Goal: Task Accomplishment & Management: Use online tool/utility

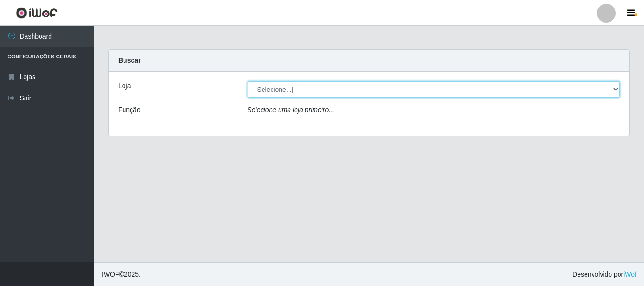
click at [268, 85] on select "[Selecione...] [GEOGRAPHIC_DATA] [GEOGRAPHIC_DATA]" at bounding box center [434, 89] width 373 height 17
select select "64"
click at [248, 81] on select "[Selecione...] [GEOGRAPHIC_DATA] [GEOGRAPHIC_DATA]" at bounding box center [434, 89] width 373 height 17
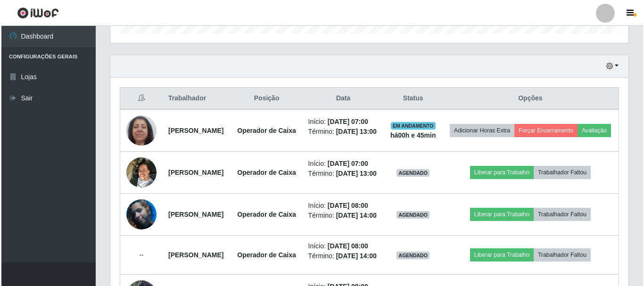
scroll to position [330, 0]
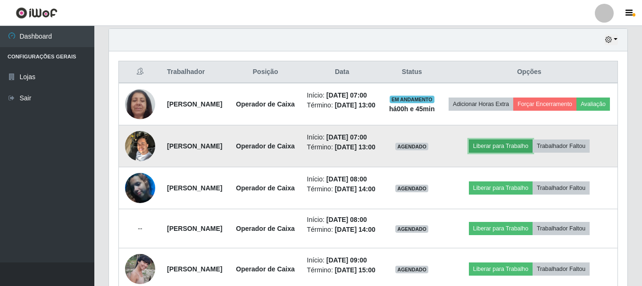
click at [514, 153] on button "Liberar para Trabalho" at bounding box center [501, 146] width 64 height 13
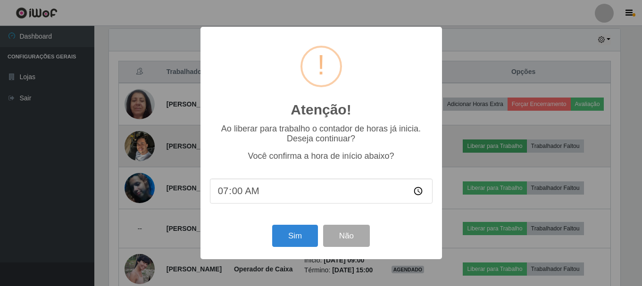
scroll to position [196, 514]
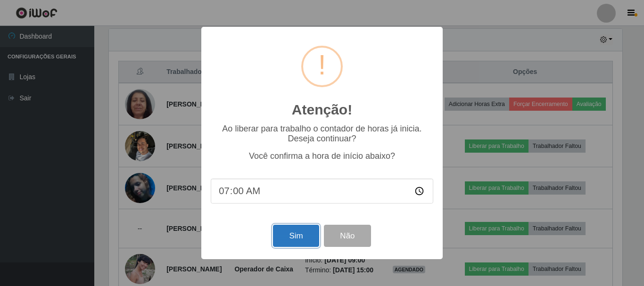
click at [309, 247] on button "Sim" at bounding box center [296, 236] width 46 height 22
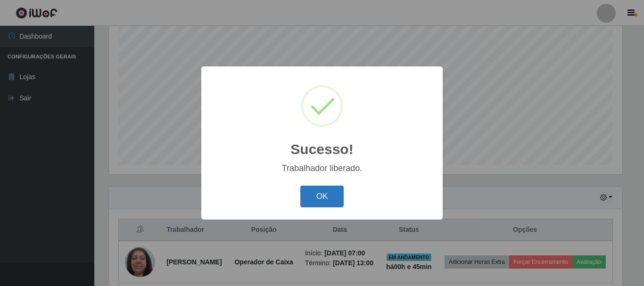
click at [314, 196] on button "OK" at bounding box center [322, 197] width 44 height 22
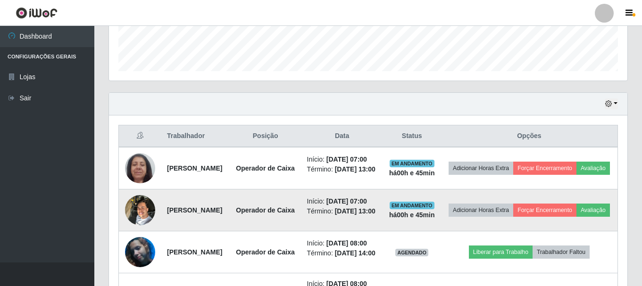
scroll to position [267, 0]
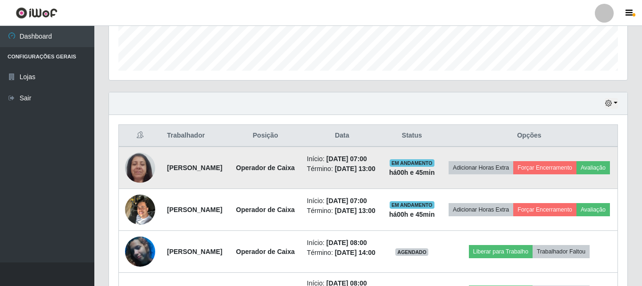
drag, startPoint x: 165, startPoint y: 171, endPoint x: 260, endPoint y: 181, distance: 95.8
click at [230, 181] on td "[PERSON_NAME]" at bounding box center [195, 168] width 68 height 42
copy strong "[PERSON_NAME]"
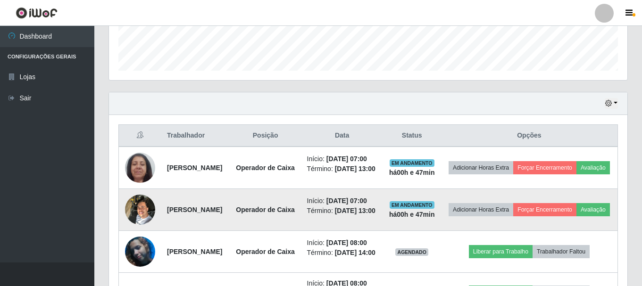
drag, startPoint x: 166, startPoint y: 236, endPoint x: 235, endPoint y: 241, distance: 69.5
click at [230, 231] on td "[PERSON_NAME]" at bounding box center [195, 210] width 68 height 42
copy strong "[PERSON_NAME]"
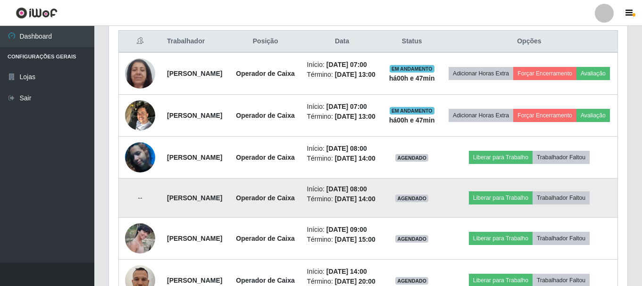
drag, startPoint x: 163, startPoint y: 259, endPoint x: 269, endPoint y: 257, distance: 106.6
click at [230, 218] on td "[PERSON_NAME]" at bounding box center [195, 198] width 68 height 39
copy strong "[PERSON_NAME]"
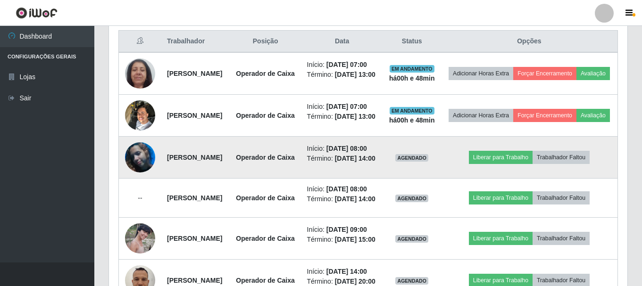
drag, startPoint x: 165, startPoint y: 200, endPoint x: 273, endPoint y: 201, distance: 107.6
click at [230, 179] on td "[PERSON_NAME]" at bounding box center [195, 158] width 68 height 42
copy strong "[PERSON_NAME]"
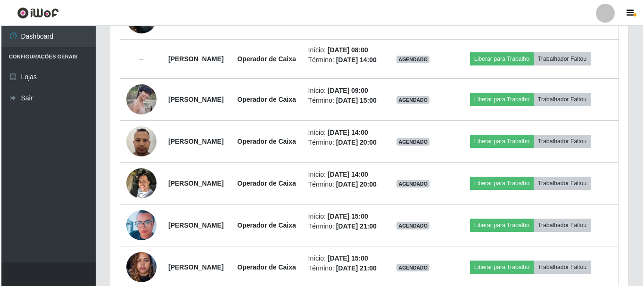
scroll to position [502, 0]
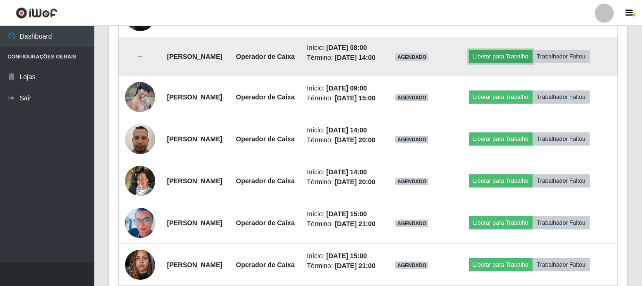
click at [525, 63] on button "Liberar para Trabalho" at bounding box center [501, 56] width 64 height 13
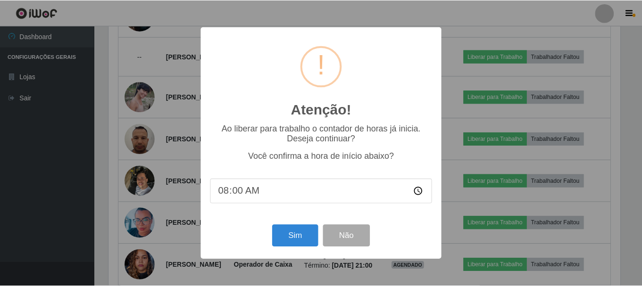
scroll to position [196, 514]
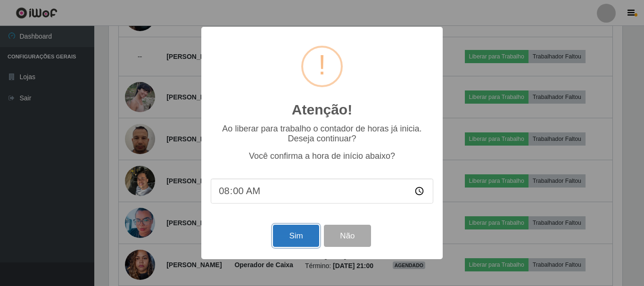
click at [284, 239] on button "Sim" at bounding box center [296, 236] width 46 height 22
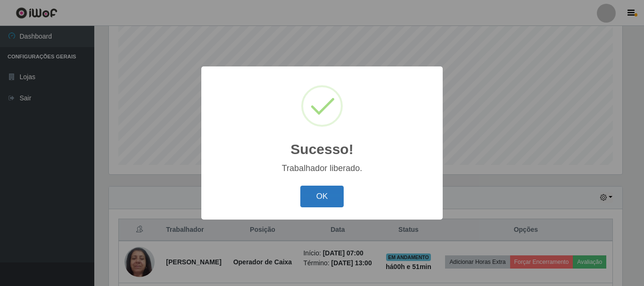
click at [334, 194] on button "OK" at bounding box center [322, 197] width 44 height 22
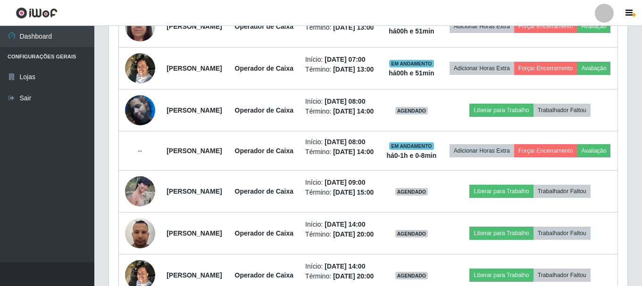
scroll to position [502, 0]
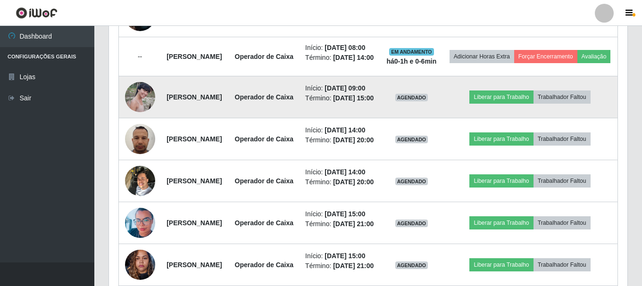
drag, startPoint x: 163, startPoint y: 177, endPoint x: 277, endPoint y: 194, distance: 115.4
click at [228, 118] on td "[PERSON_NAME]" at bounding box center [194, 97] width 67 height 42
copy strong "[PERSON_NAME]"
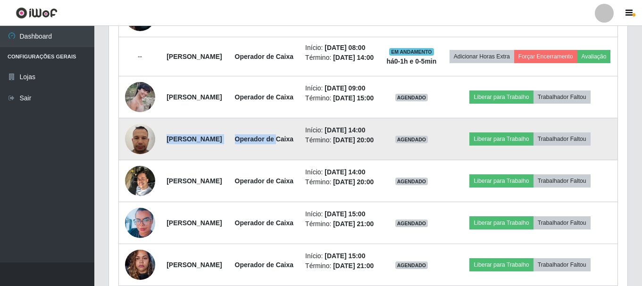
drag, startPoint x: 162, startPoint y: 235, endPoint x: 284, endPoint y: 238, distance: 122.2
click at [284, 160] on tr "[PERSON_NAME] Operador de Caixa Início: [DATE] 14:00 Término: [DATE] 20:00 AGEN…" at bounding box center [368, 139] width 499 height 42
click at [228, 160] on td "[PERSON_NAME]" at bounding box center [194, 139] width 67 height 42
drag, startPoint x: 165, startPoint y: 235, endPoint x: 278, endPoint y: 240, distance: 113.3
click at [228, 160] on td "[PERSON_NAME]" at bounding box center [194, 139] width 67 height 42
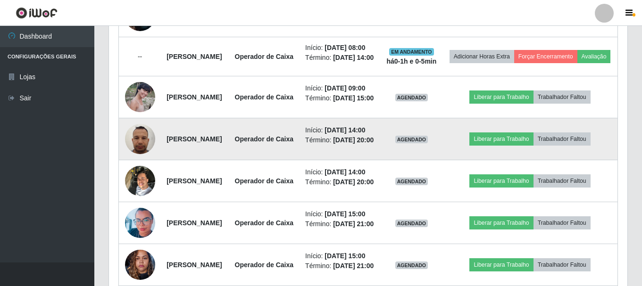
copy strong "[PERSON_NAME]"
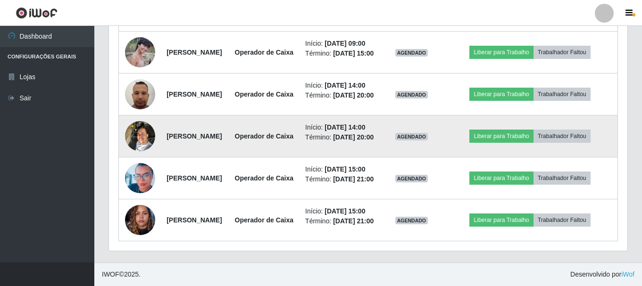
scroll to position [644, 0]
drag, startPoint x: 164, startPoint y: 154, endPoint x: 236, endPoint y: 154, distance: 72.2
click at [228, 154] on td "[PERSON_NAME]" at bounding box center [194, 137] width 67 height 42
copy strong "[PERSON_NAME]"
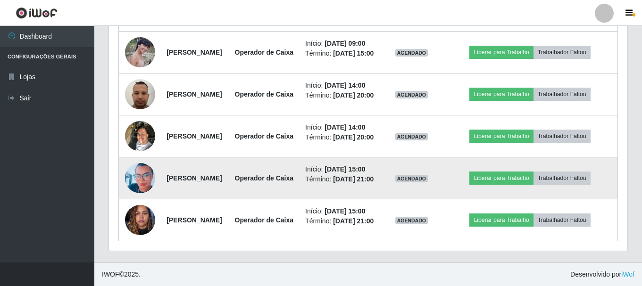
drag, startPoint x: 162, startPoint y: 211, endPoint x: 274, endPoint y: 221, distance: 111.7
click at [228, 200] on td "[PERSON_NAME]" at bounding box center [194, 179] width 67 height 42
copy strong "[PERSON_NAME]"
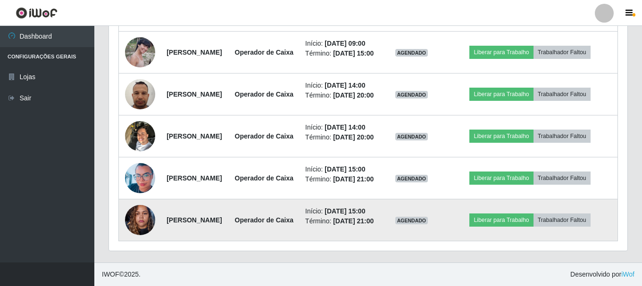
drag, startPoint x: 165, startPoint y: 211, endPoint x: 242, endPoint y: 221, distance: 78.1
click at [228, 221] on td "[PERSON_NAME]" at bounding box center [194, 221] width 67 height 42
copy strong "[PERSON_NAME]"
